Goal: Transaction & Acquisition: Purchase product/service

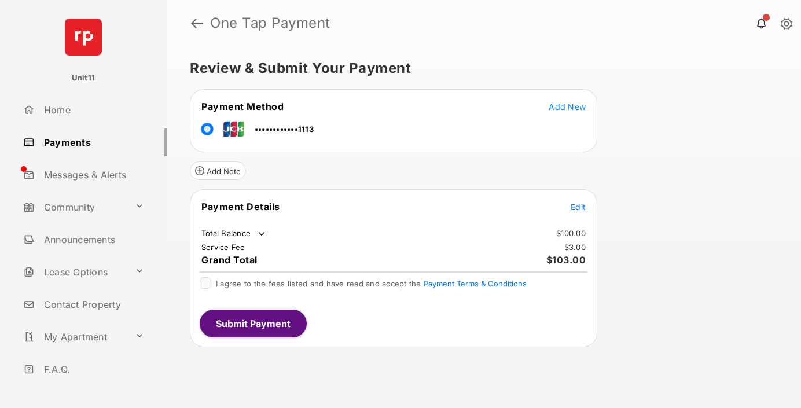
click at [578, 207] on span "Edit" at bounding box center [578, 207] width 15 height 10
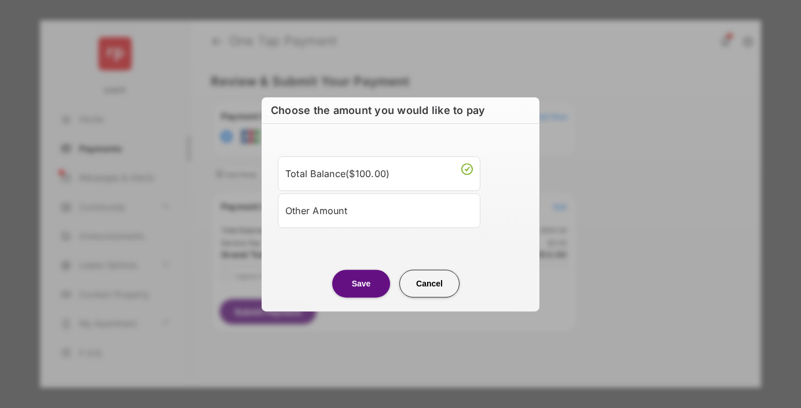
click at [379, 210] on div "Other Amount" at bounding box center [379, 211] width 188 height 20
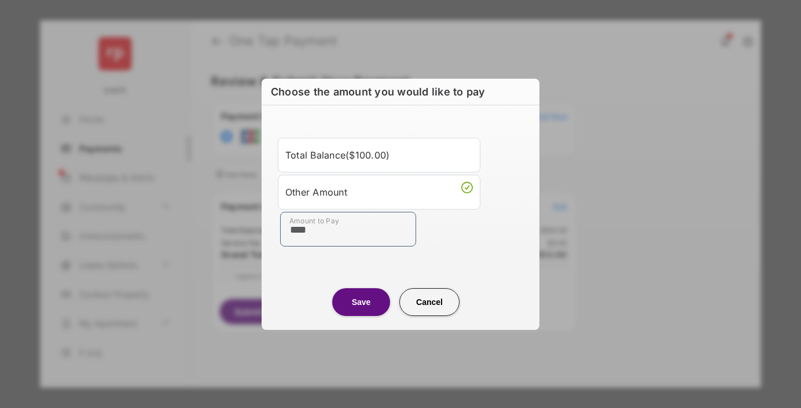
type input "****"
click at [361, 302] on button "Save" at bounding box center [361, 302] width 58 height 28
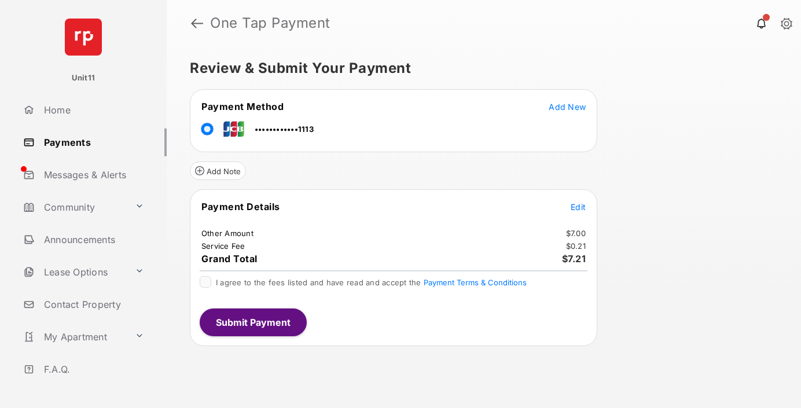
click at [578, 207] on span "Edit" at bounding box center [578, 207] width 15 height 10
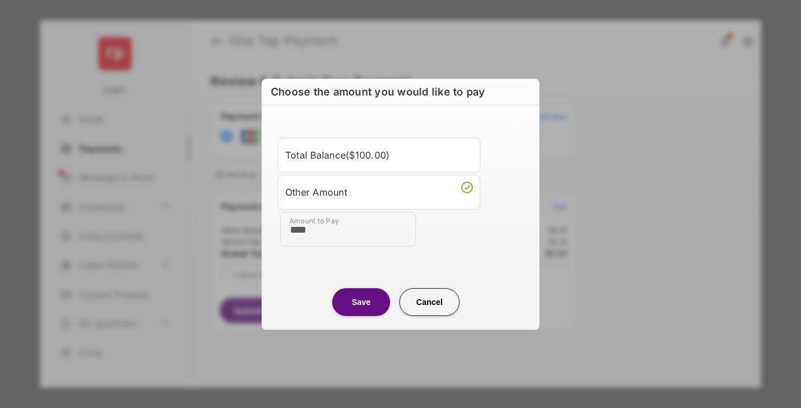
click at [361, 302] on button "Save" at bounding box center [361, 302] width 58 height 28
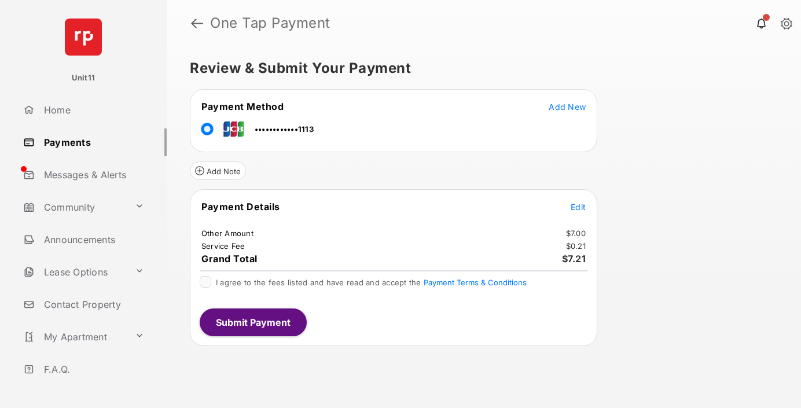
click at [252, 322] on button "Submit Payment" at bounding box center [253, 323] width 107 height 28
